Goal: Information Seeking & Learning: Learn about a topic

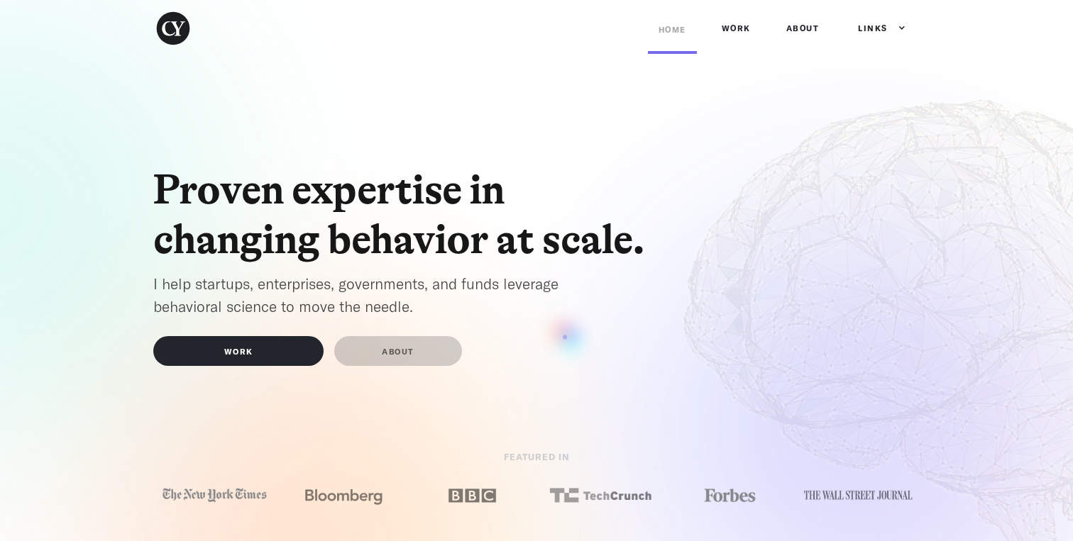
scroll to position [2, 0]
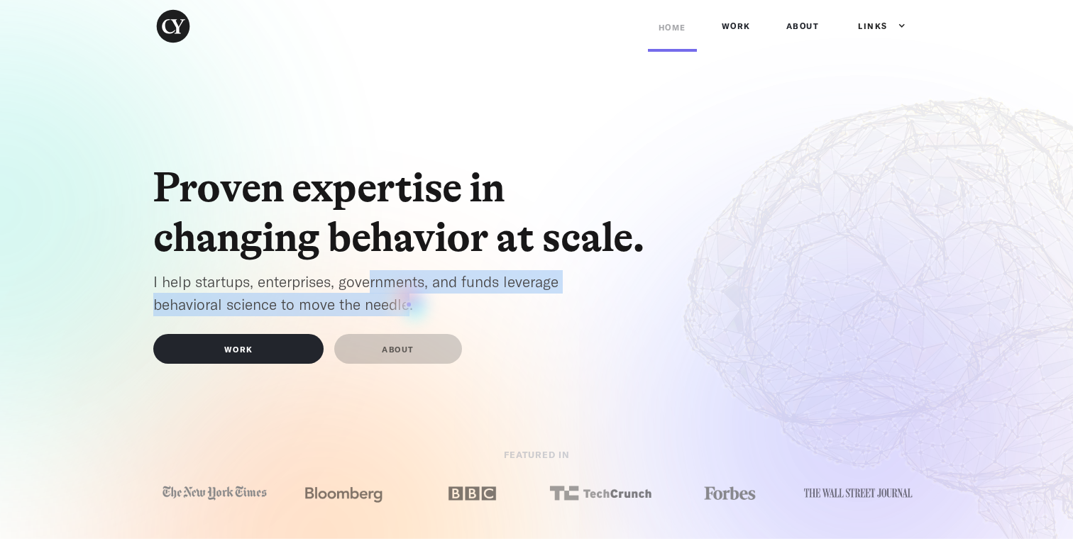
drag, startPoint x: 370, startPoint y: 284, endPoint x: 409, endPoint y: 304, distance: 43.5
click at [409, 304] on p "I help startups, enterprises, governments, and funds leverage behavioral scienc…" at bounding box center [380, 293] width 454 height 46
drag, startPoint x: 419, startPoint y: 302, endPoint x: 154, endPoint y: 286, distance: 265.1
click at [154, 287] on p "I help startups, enterprises, governments, and funds leverage behavioral scienc…" at bounding box center [380, 293] width 454 height 46
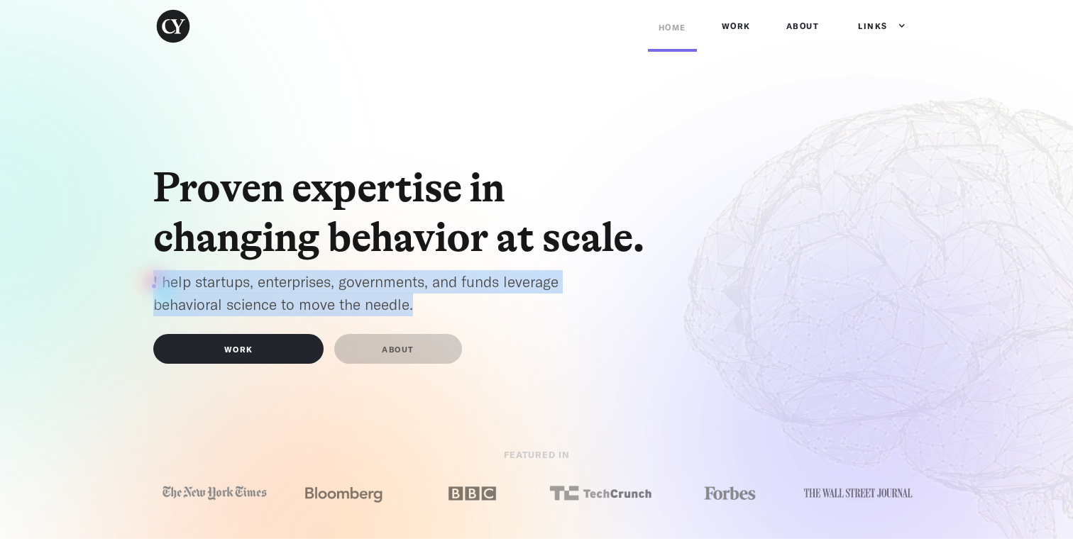
click at [154, 286] on p "I help startups, enterprises, governments, and funds leverage behavioral scienc…" at bounding box center [380, 293] width 454 height 46
drag, startPoint x: 154, startPoint y: 286, endPoint x: 353, endPoint y: 309, distance: 200.0
click at [353, 309] on p "I help startups, enterprises, governments, and funds leverage behavioral scienc…" at bounding box center [380, 293] width 454 height 46
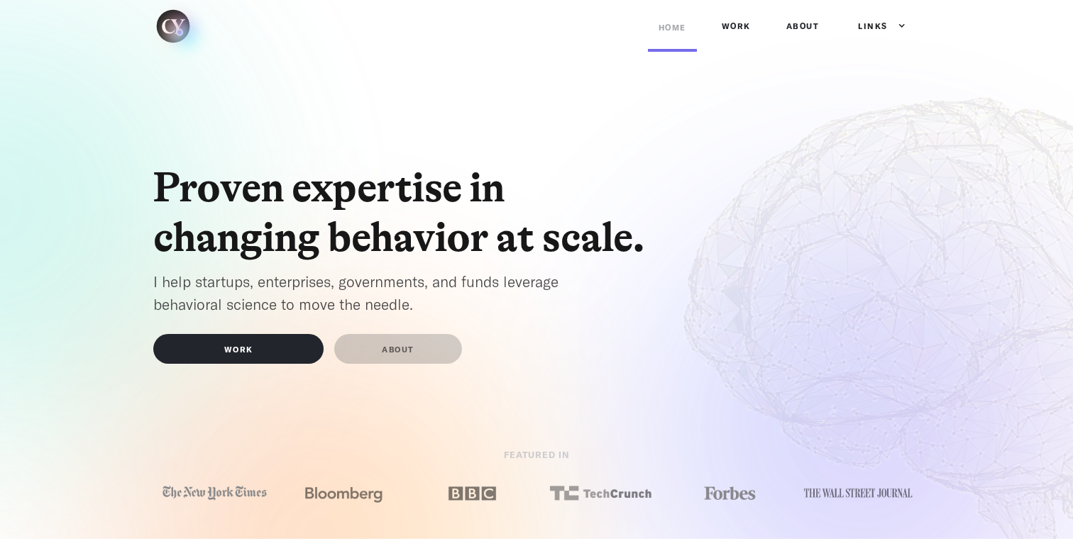
click at [180, 32] on img "home" at bounding box center [173, 26] width 40 height 40
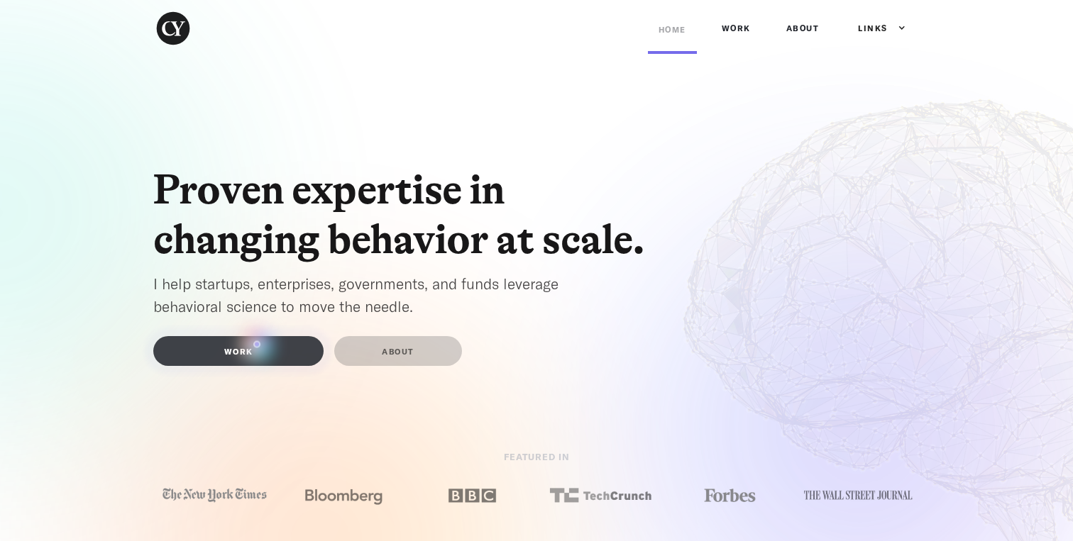
click at [257, 344] on link "WORK" at bounding box center [238, 351] width 170 height 30
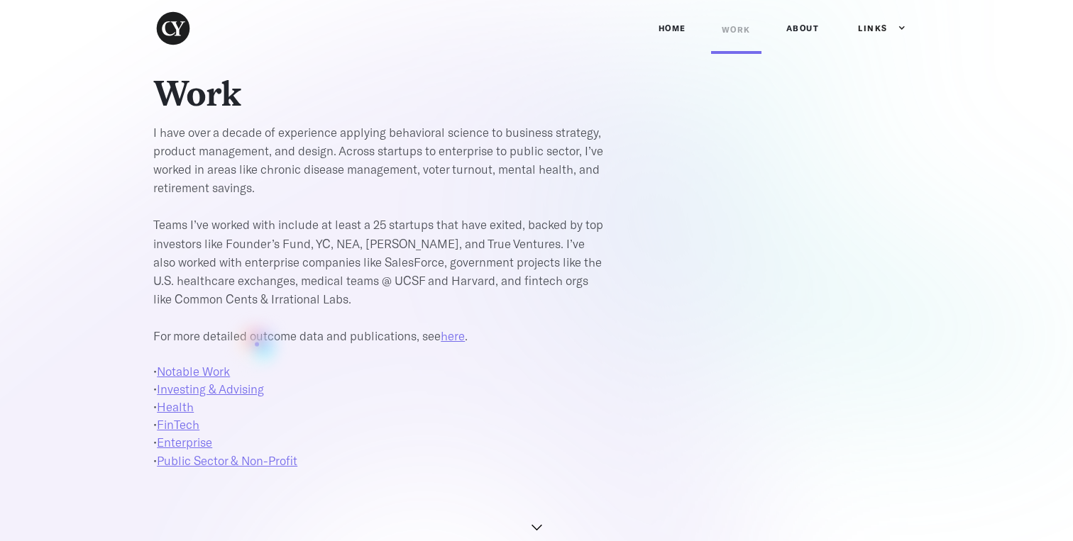
scroll to position [46, 0]
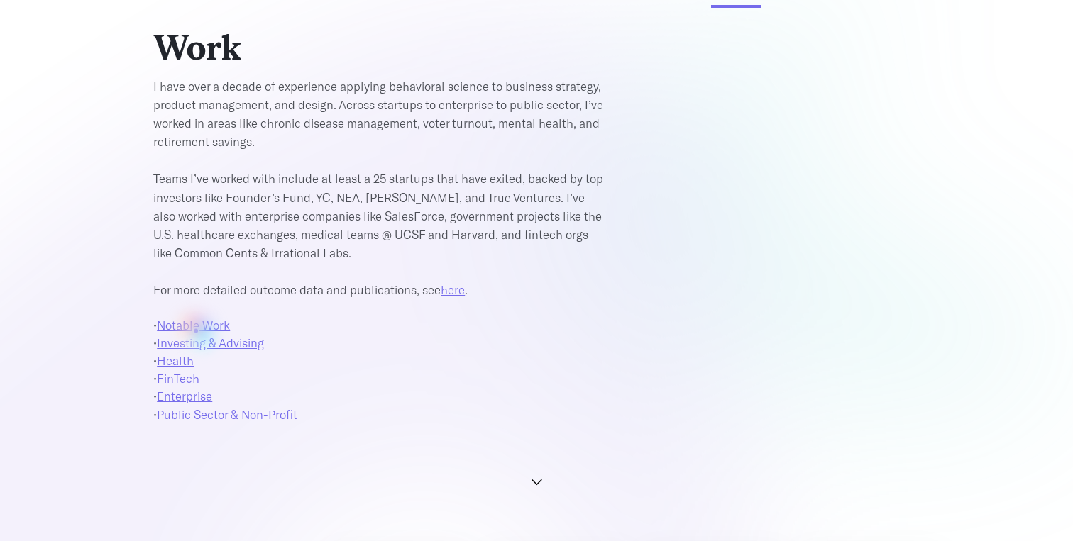
click at [196, 331] on link "Notable Work" at bounding box center [193, 325] width 73 height 14
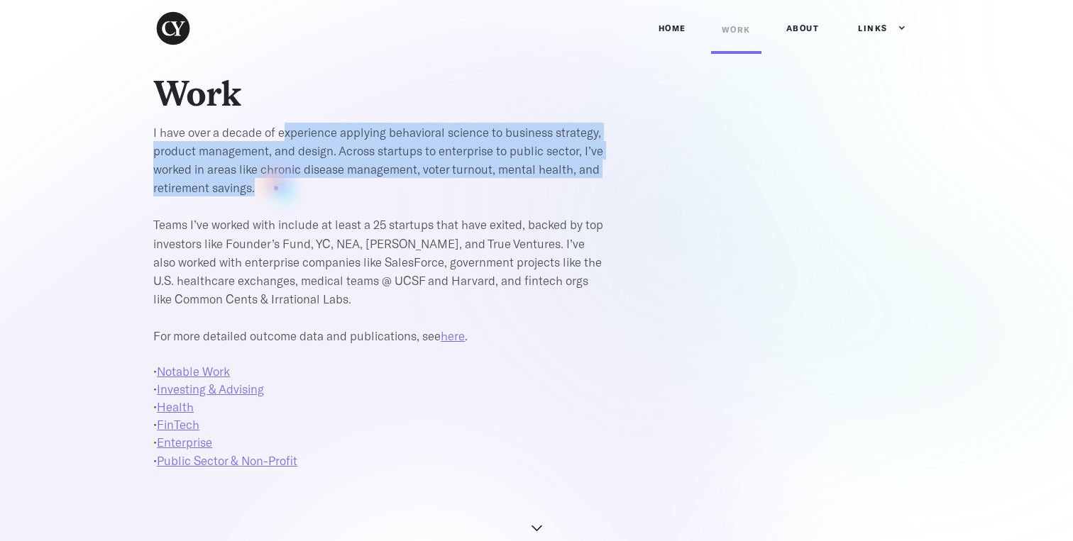
drag, startPoint x: 283, startPoint y: 138, endPoint x: 275, endPoint y: 190, distance: 52.4
click at [275, 190] on p "I have over a decade of experience applying behavioral science to business stra…" at bounding box center [380, 233] width 454 height 221
drag, startPoint x: 275, startPoint y: 190, endPoint x: 253, endPoint y: 140, distance: 55.3
click at [253, 140] on p "I have over a decade of experience applying behavioral science to business stra…" at bounding box center [380, 233] width 454 height 221
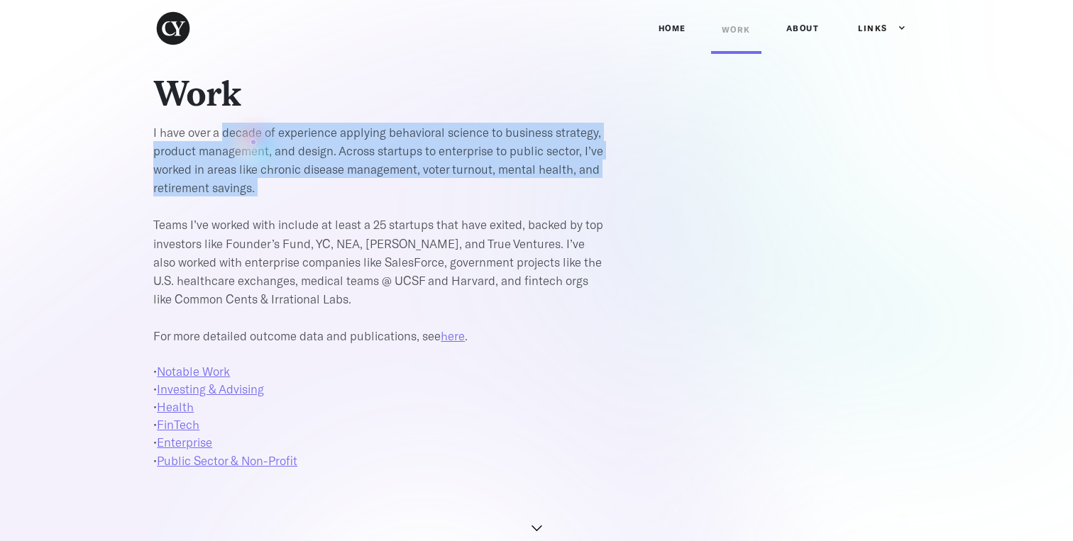
click at [253, 140] on p "I have over a decade of experience applying behavioral science to business stra…" at bounding box center [380, 233] width 454 height 221
drag, startPoint x: 253, startPoint y: 140, endPoint x: 264, endPoint y: 183, distance: 44.7
click at [264, 183] on p "I have over a decade of experience applying behavioral science to business stra…" at bounding box center [380, 233] width 454 height 221
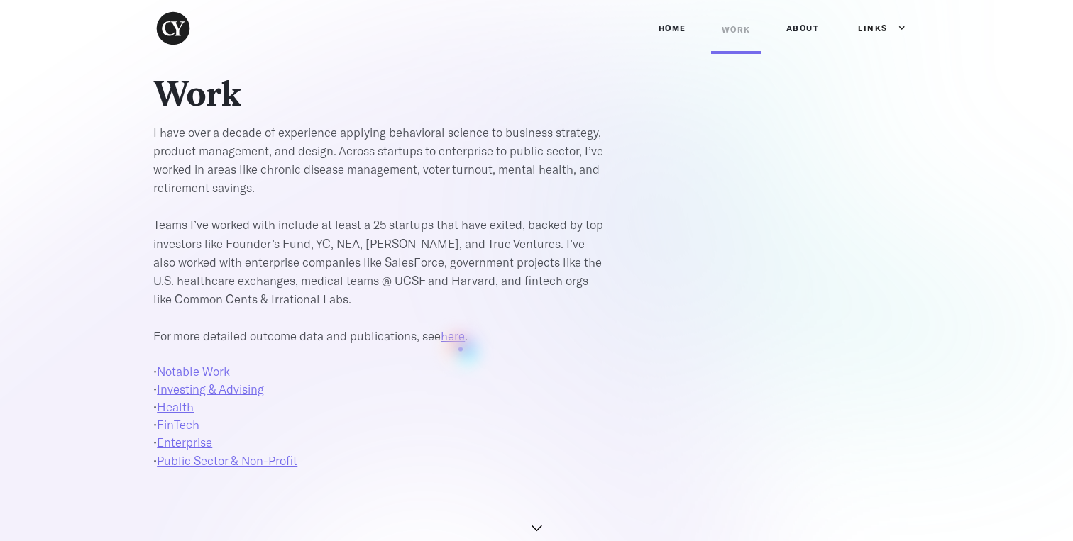
click at [461, 349] on div "Work I have over a decade of experience applying behavioral science to business…" at bounding box center [536, 300] width 809 height 455
click at [459, 339] on link "here" at bounding box center [453, 336] width 24 height 14
click at [817, 50] on nav "Home Work ABOUT Work Navigation Headers Links Behavior Institute Cognitive Link…" at bounding box center [784, 28] width 272 height 51
click at [811, 36] on link "ABOUT" at bounding box center [803, 28] width 55 height 43
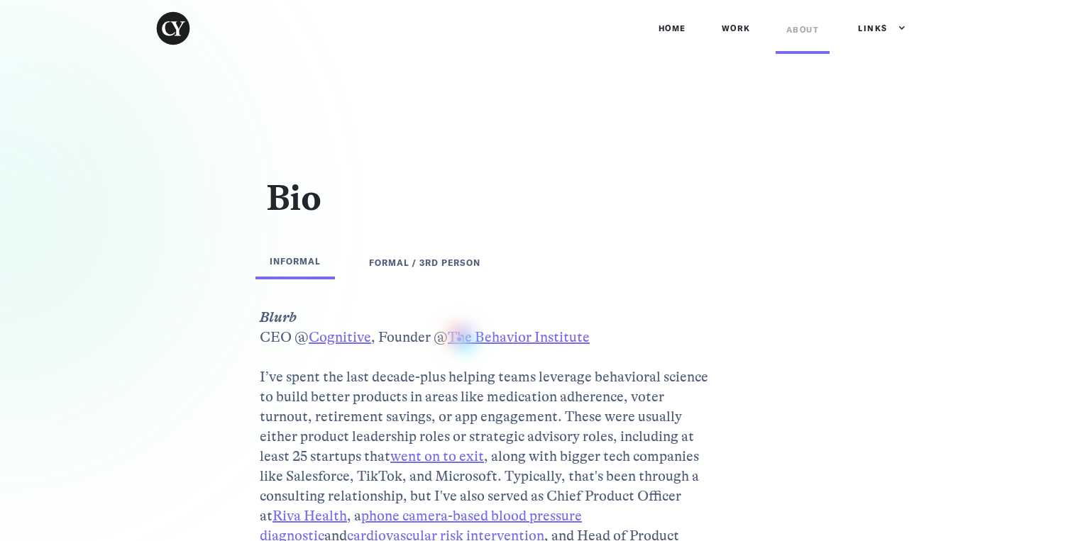
scroll to position [1261, 0]
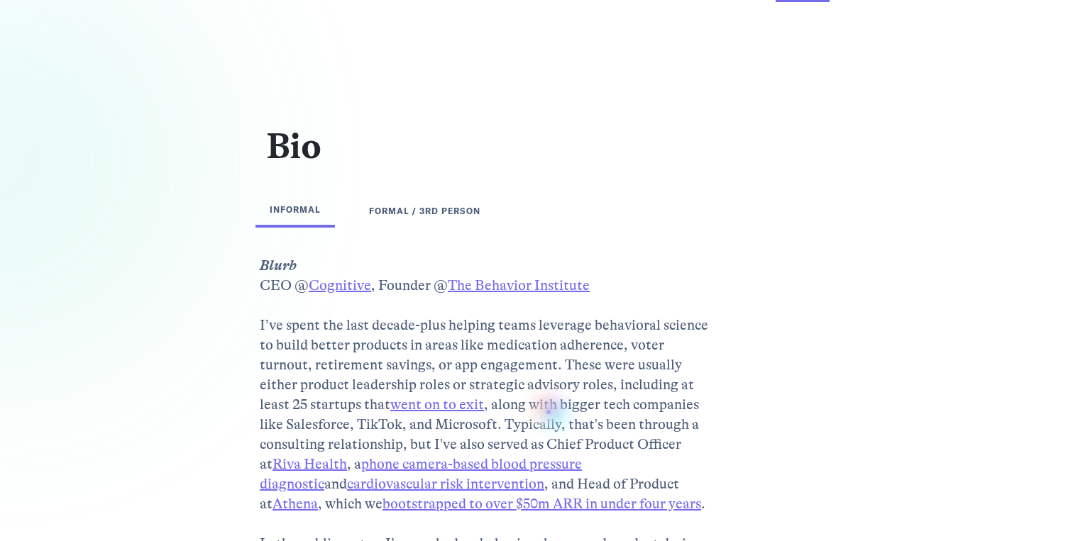
scroll to position [53, 0]
click at [536, 290] on link "The Behavior Institute ‍" at bounding box center [519, 284] width 142 height 16
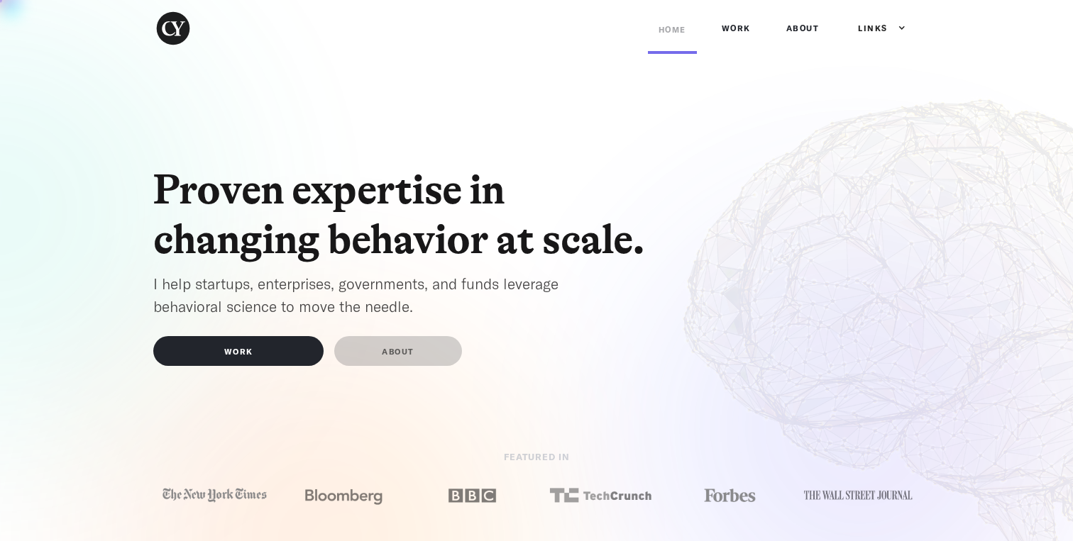
scroll to position [2, 0]
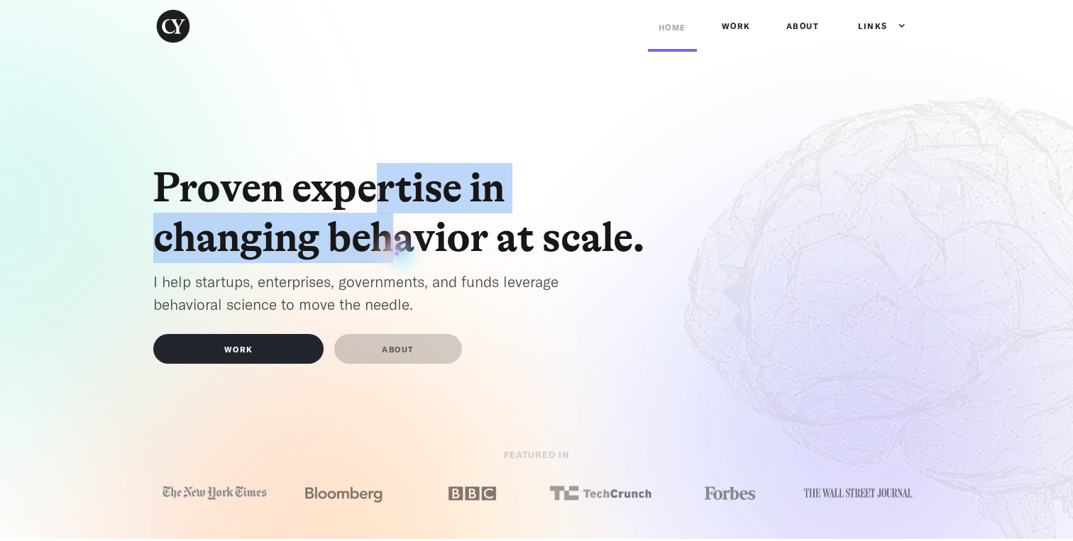
drag, startPoint x: 379, startPoint y: 197, endPoint x: 397, endPoint y: 253, distance: 59.5
click at [397, 253] on h1 "Proven expertise in changing behavior at scale." at bounding box center [408, 213] width 511 height 100
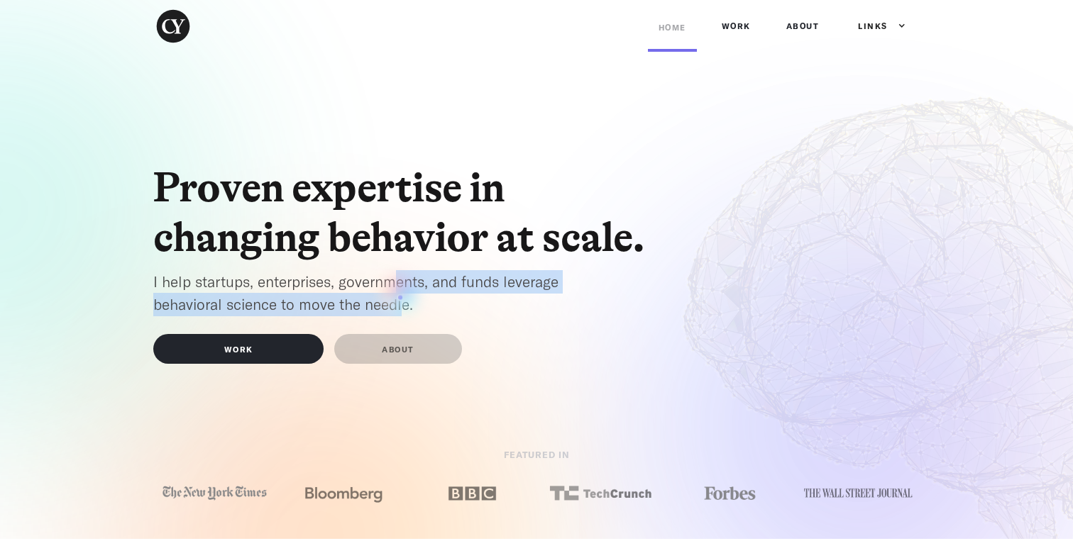
drag, startPoint x: 395, startPoint y: 283, endPoint x: 404, endPoint y: 301, distance: 20.0
click at [404, 301] on p "I help startups, enterprises, governments, and funds leverage behavioral scienc…" at bounding box center [380, 293] width 454 height 46
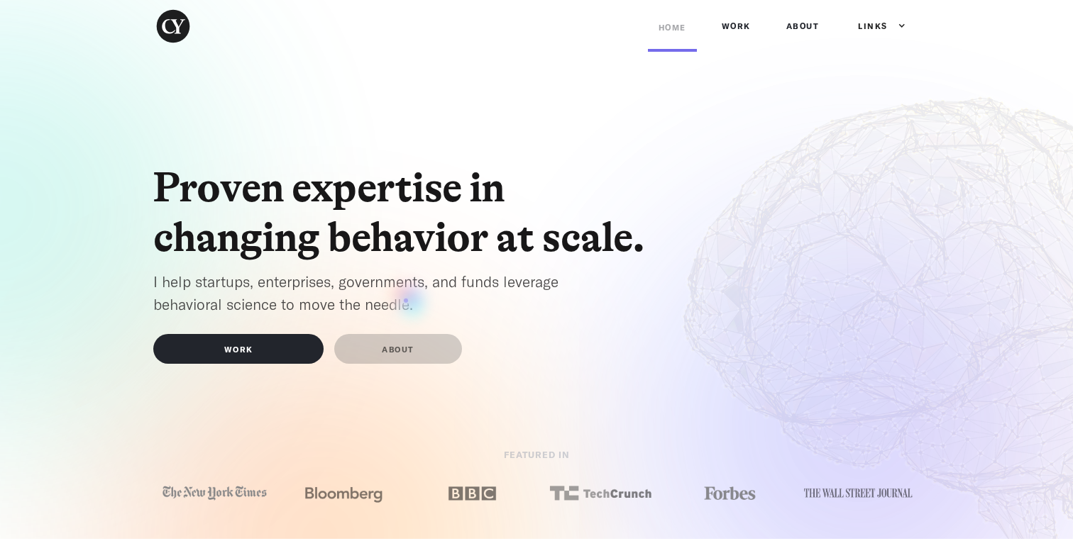
scroll to position [0, 0]
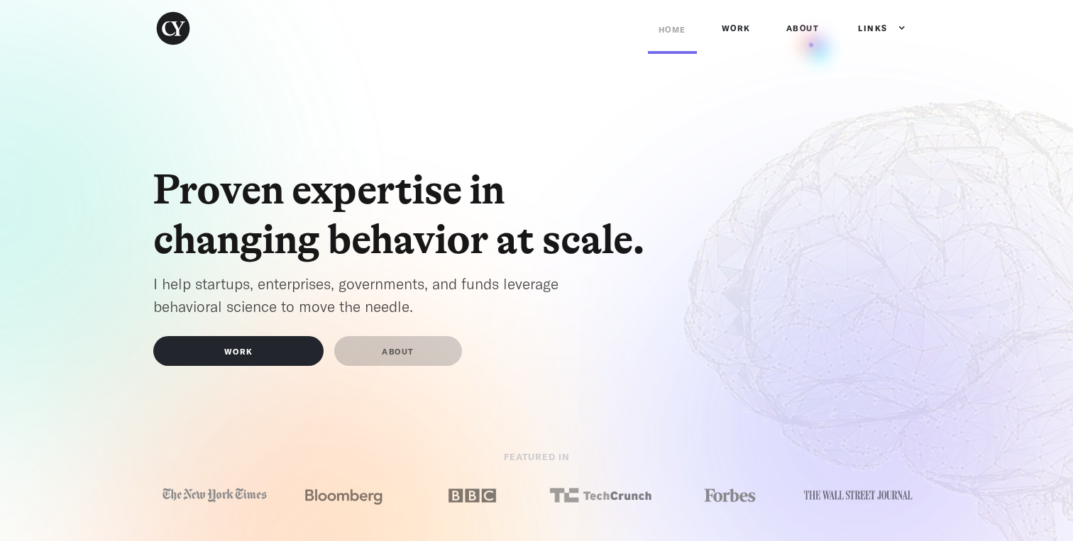
click at [809, 38] on link "ABOUT" at bounding box center [803, 28] width 55 height 43
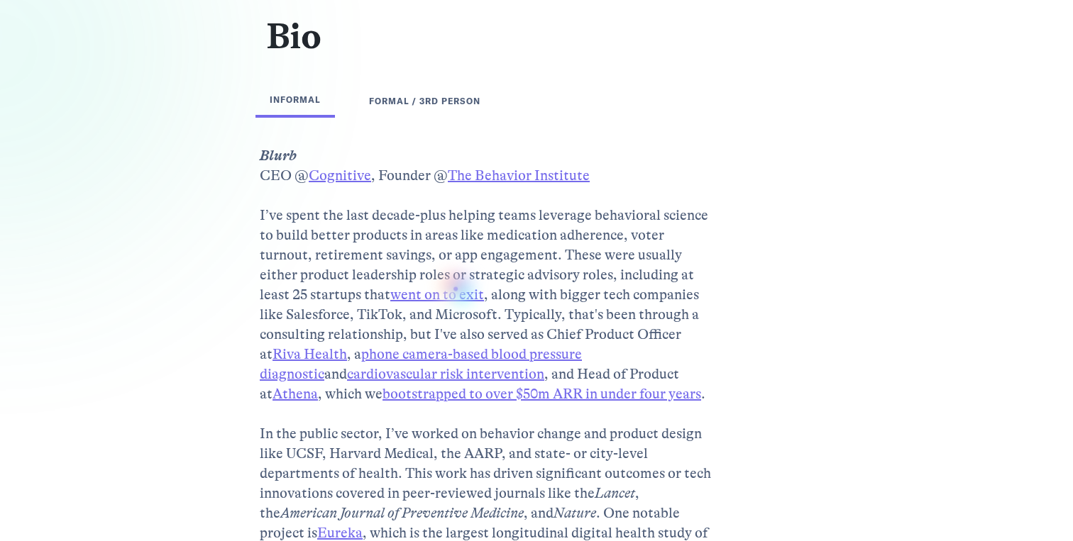
scroll to position [168, 0]
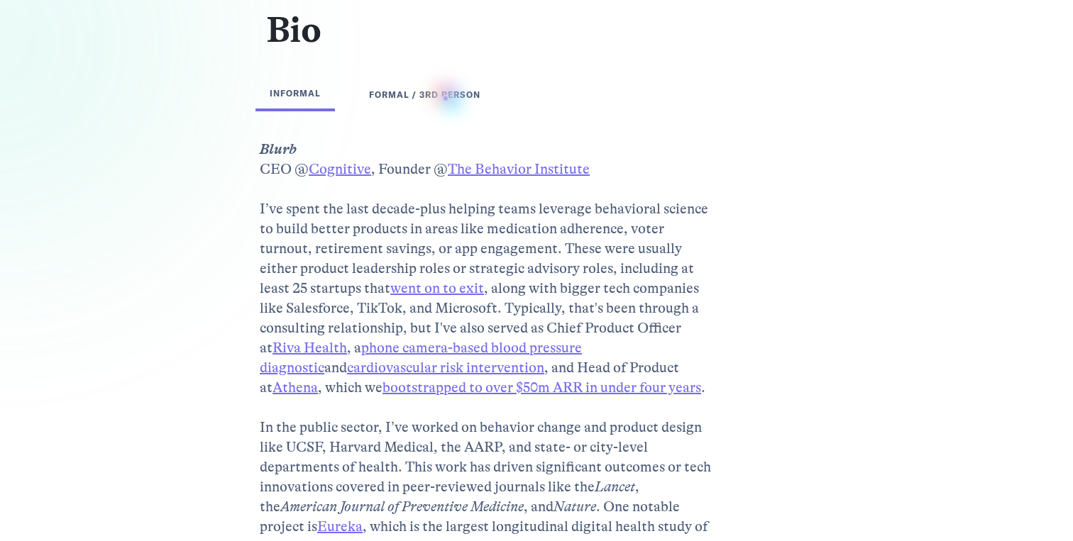
click at [446, 98] on div "FORMAL / 3rd PERSON" at bounding box center [424, 94] width 111 height 14
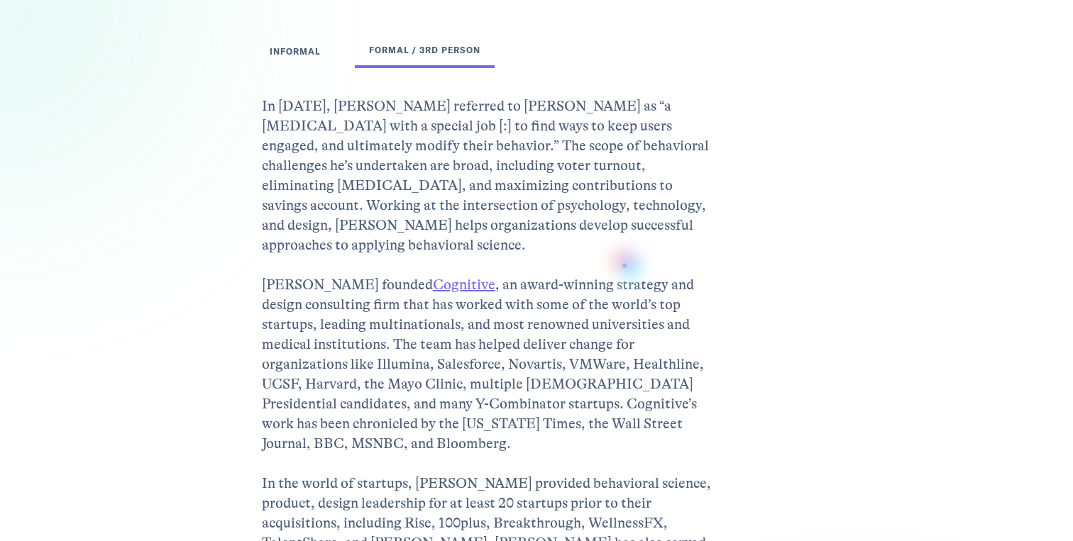
scroll to position [213, 0]
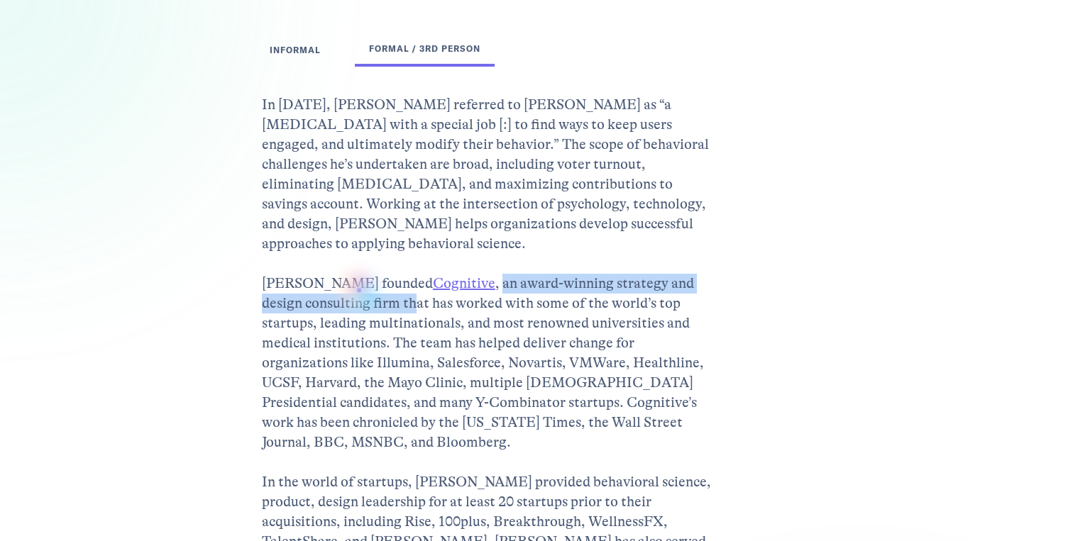
drag, startPoint x: 422, startPoint y: 266, endPoint x: 372, endPoint y: 288, distance: 55.0
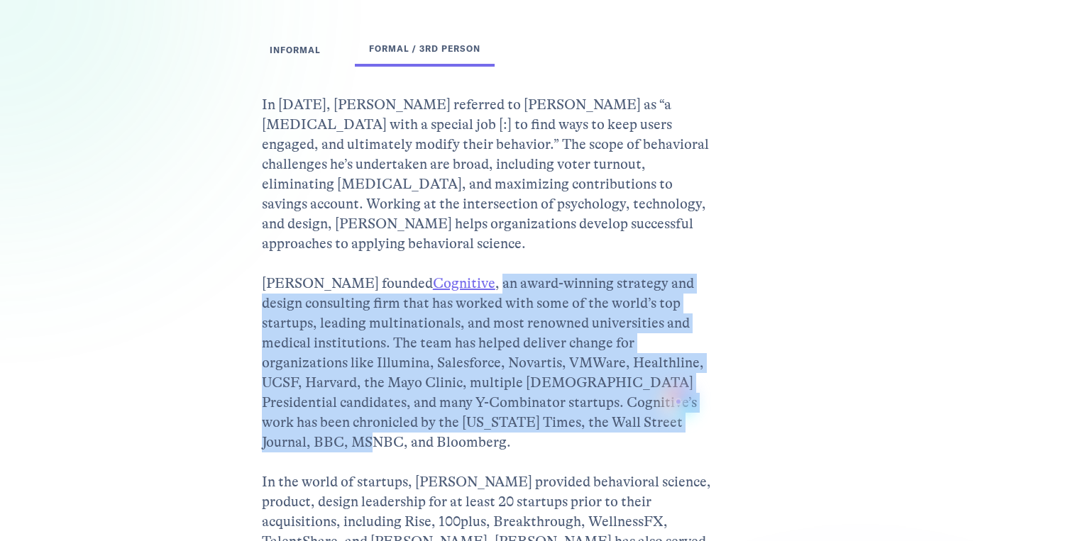
drag, startPoint x: 423, startPoint y: 266, endPoint x: 678, endPoint y: 402, distance: 289.2
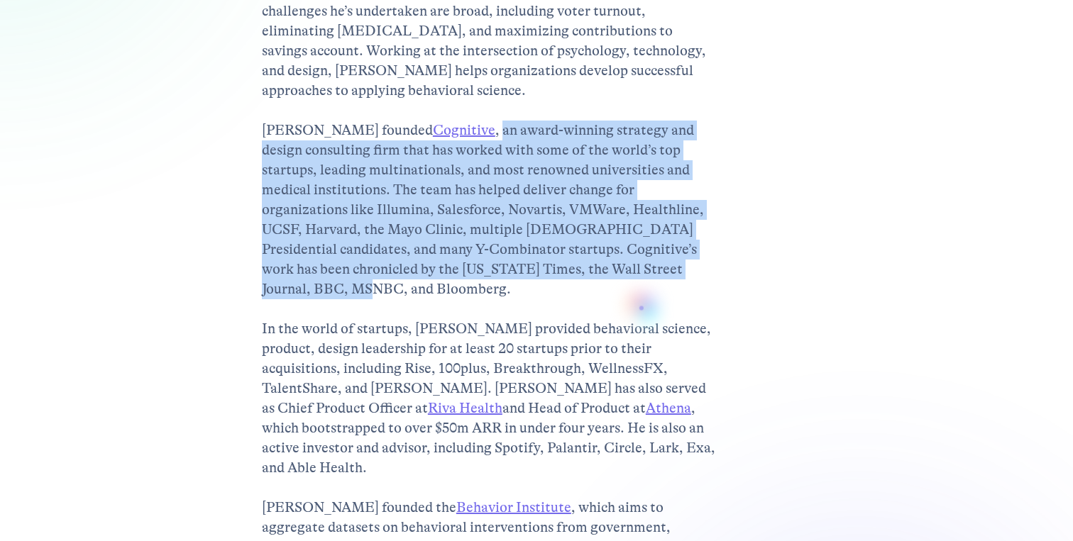
scroll to position [347, 0]
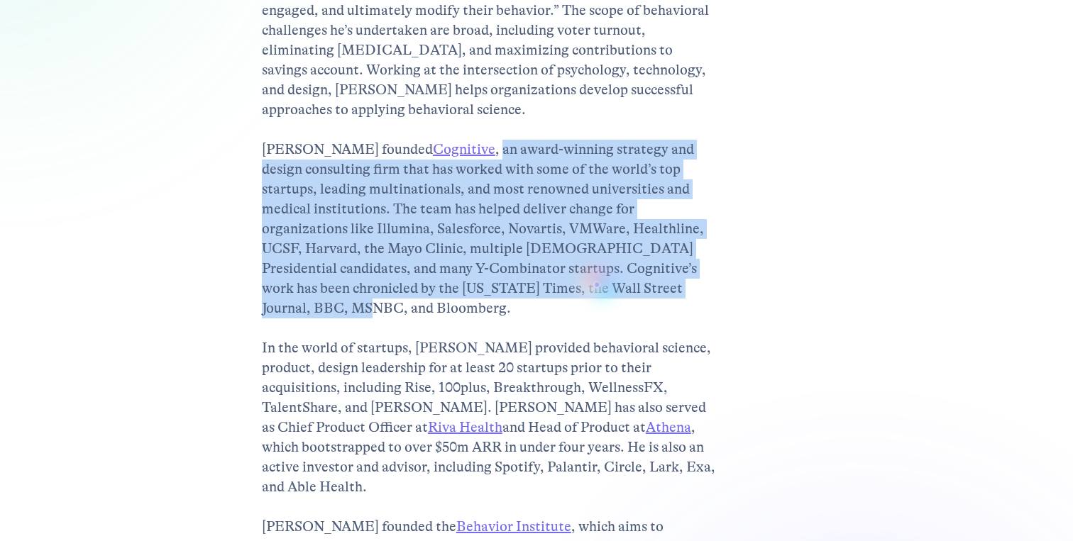
copy p "an award-winning strategy and design consulting firm that has worked with some …"
